Goal: Find specific page/section

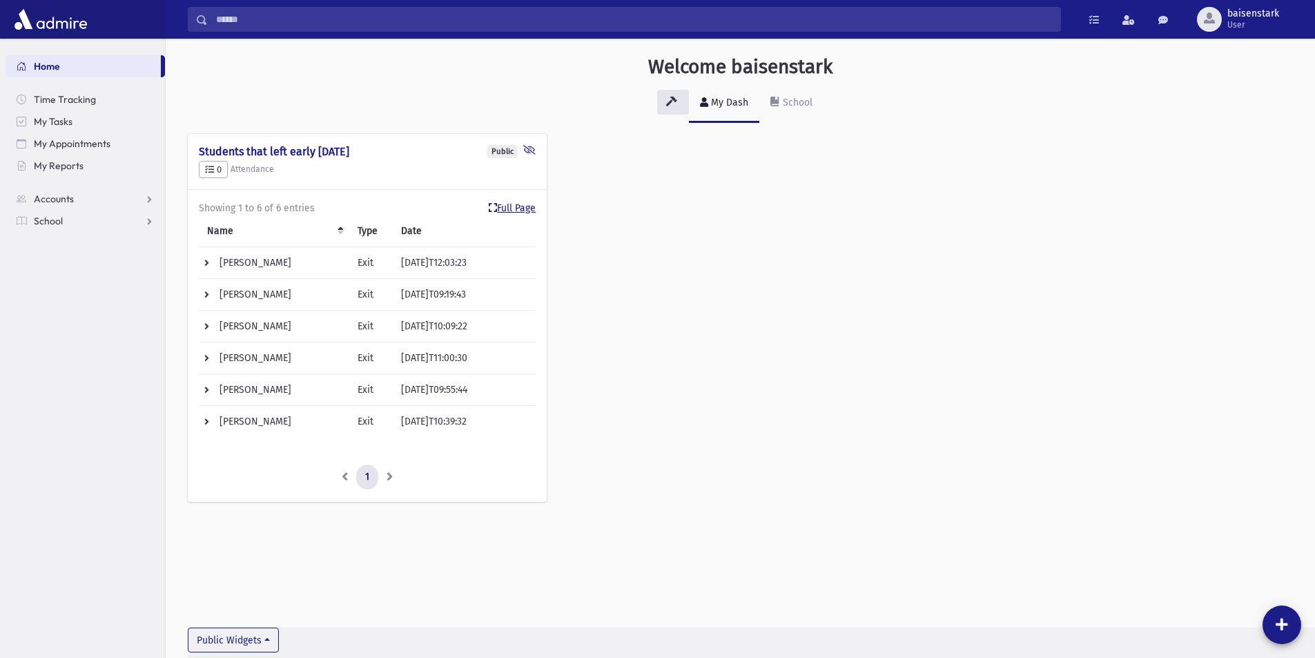
click at [520, 208] on link "Full Page" at bounding box center [512, 208] width 47 height 14
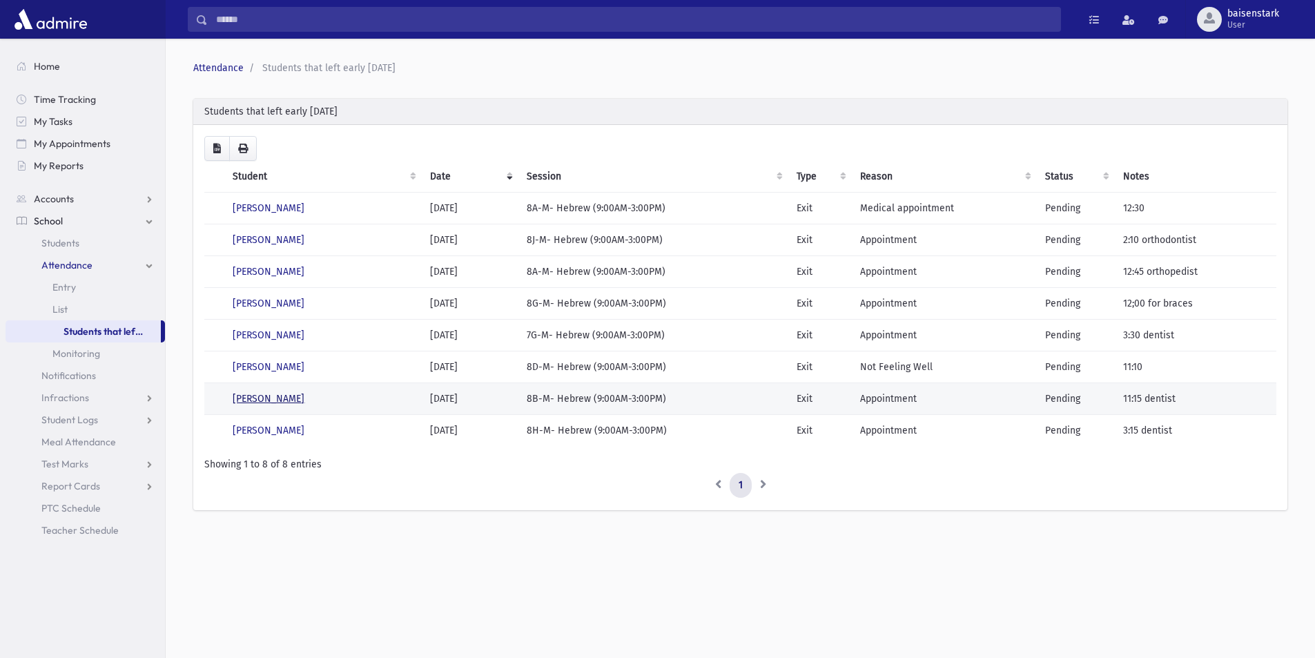
click at [280, 396] on link "[PERSON_NAME]" at bounding box center [269, 399] width 72 height 12
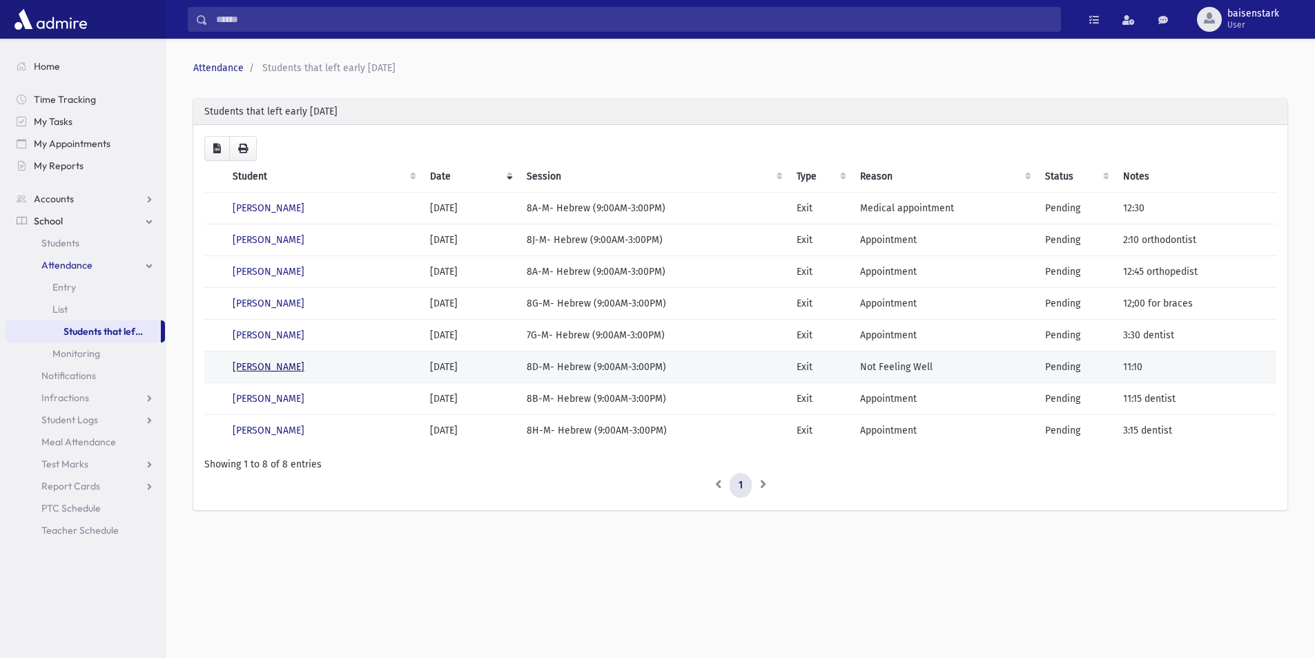
click at [270, 364] on link "Levine, Moshe" at bounding box center [269, 367] width 72 height 12
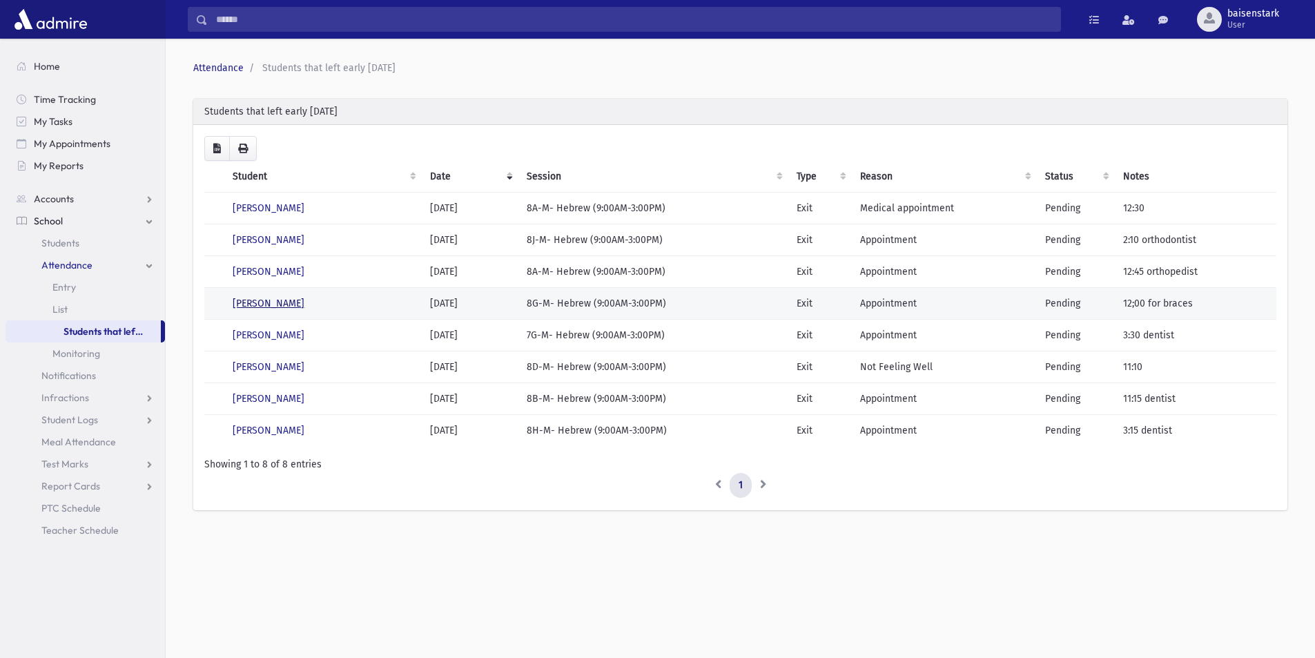
click at [287, 302] on link "Leibel, Yechezkel" at bounding box center [269, 304] width 72 height 12
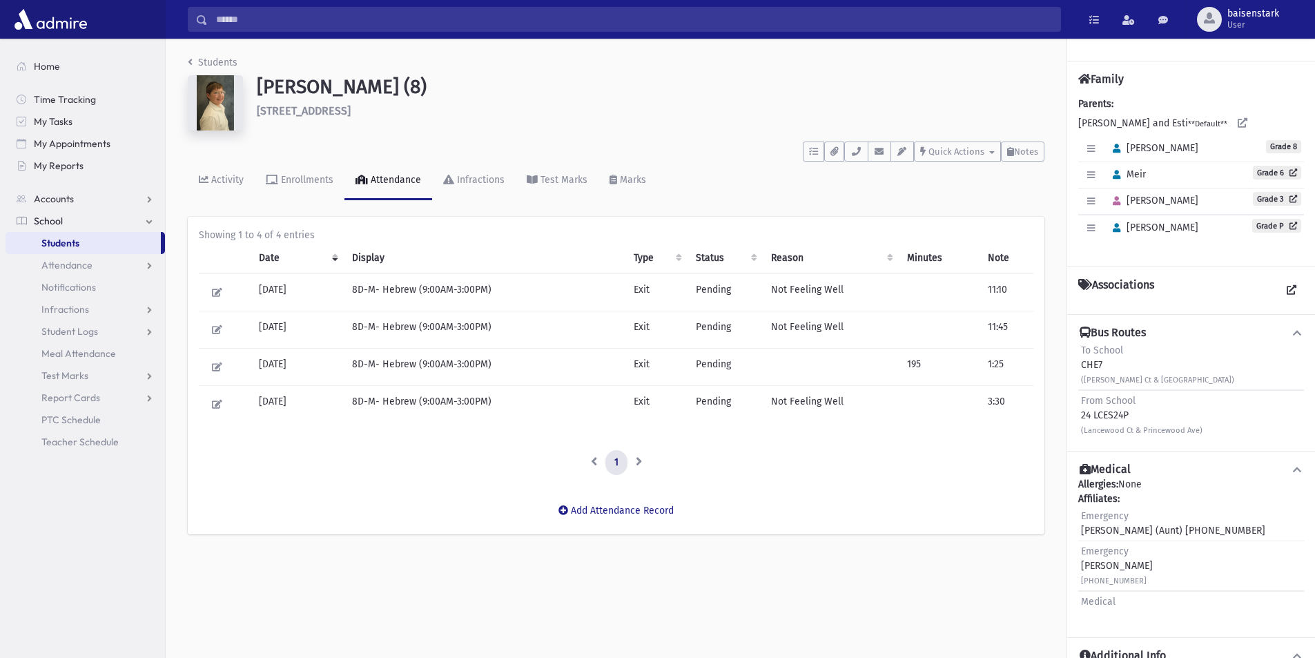
click at [216, 101] on img at bounding box center [215, 102] width 55 height 55
click at [224, 62] on link "Students" at bounding box center [213, 63] width 50 height 12
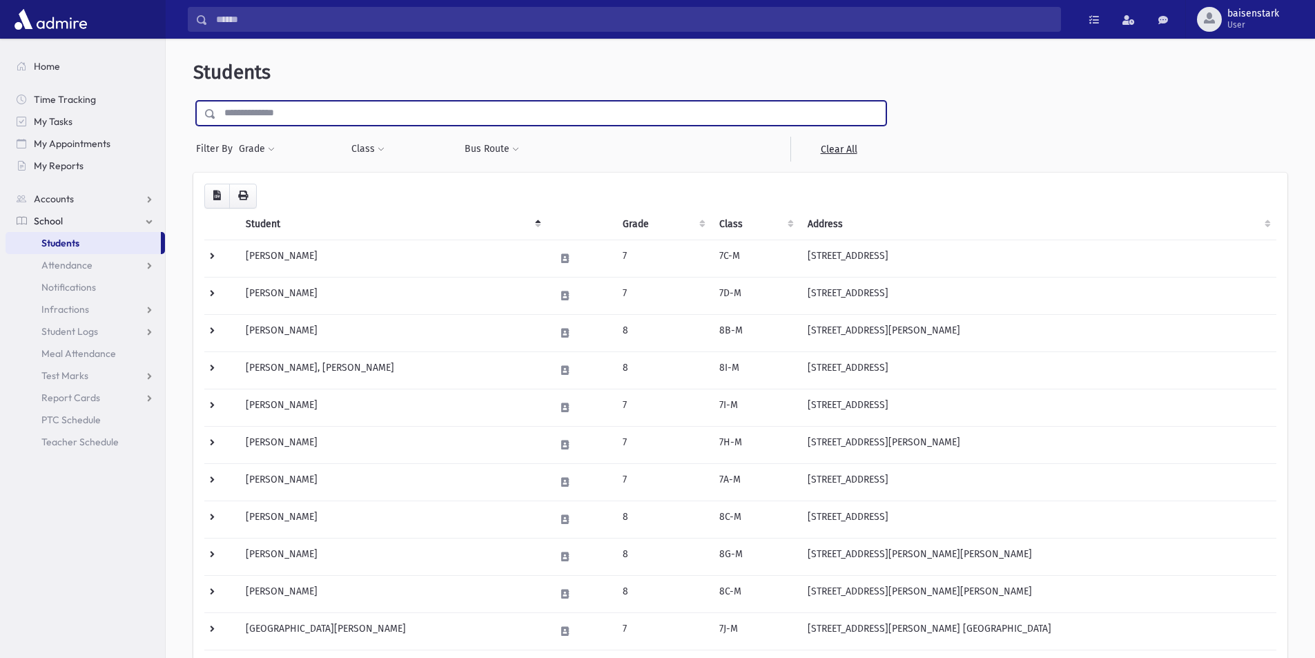
click at [238, 115] on input "text" at bounding box center [551, 113] width 670 height 25
type input "******"
click at [193, 101] on input "submit" at bounding box center [212, 110] width 39 height 19
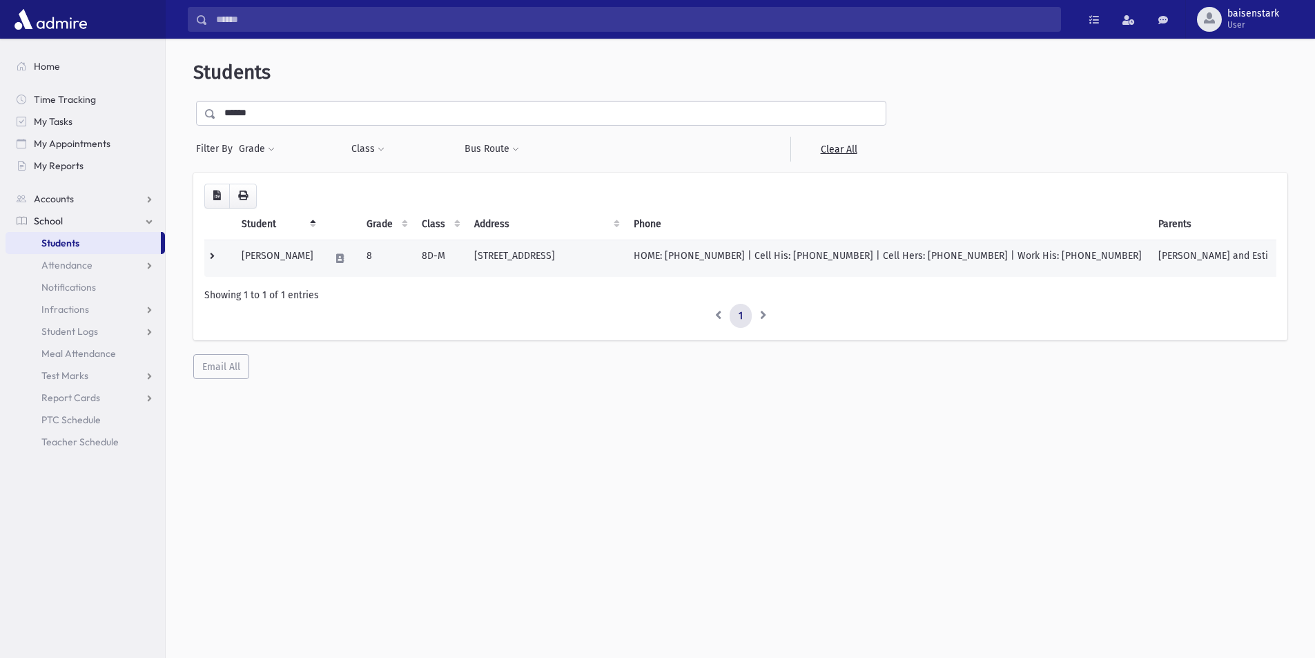
click at [279, 253] on td "[PERSON_NAME]" at bounding box center [277, 258] width 88 height 37
click at [279, 253] on td "Levine, Moshe" at bounding box center [277, 258] width 88 height 37
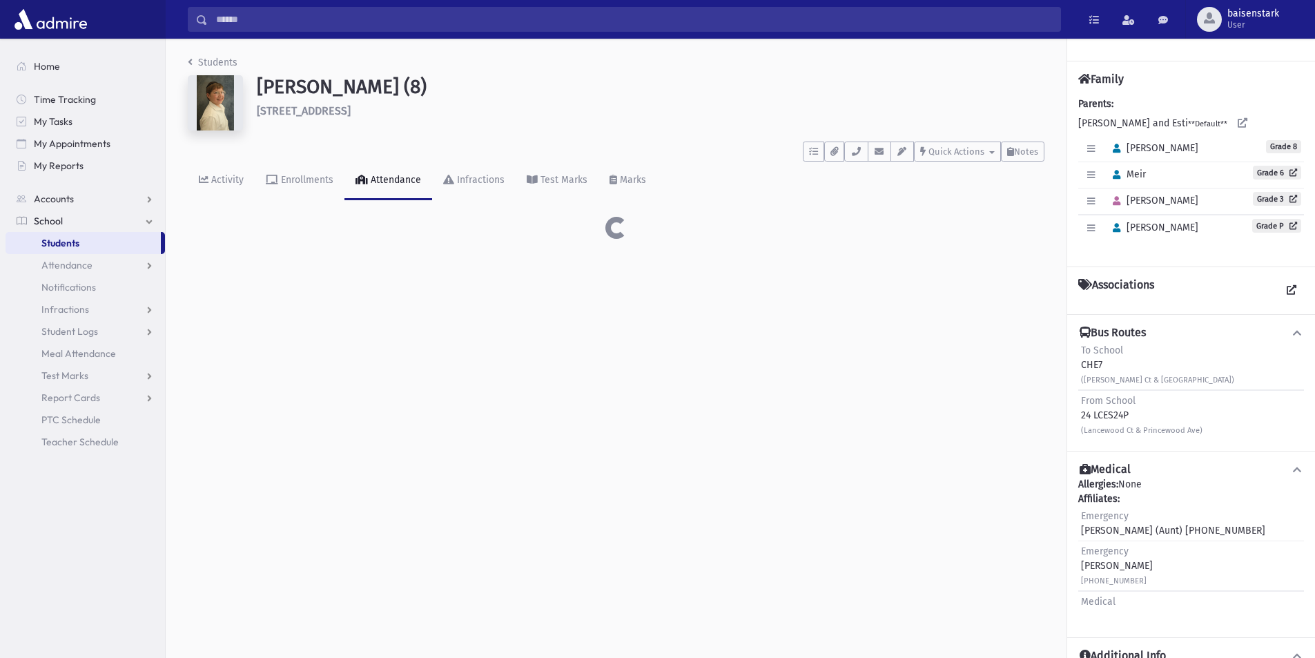
click at [264, 250] on div "Students [PERSON_NAME] (8) [STREET_ADDRESS] **** To Do's No open tasks Show Lis…" at bounding box center [616, 147] width 901 height 217
